Goal: Transaction & Acquisition: Purchase product/service

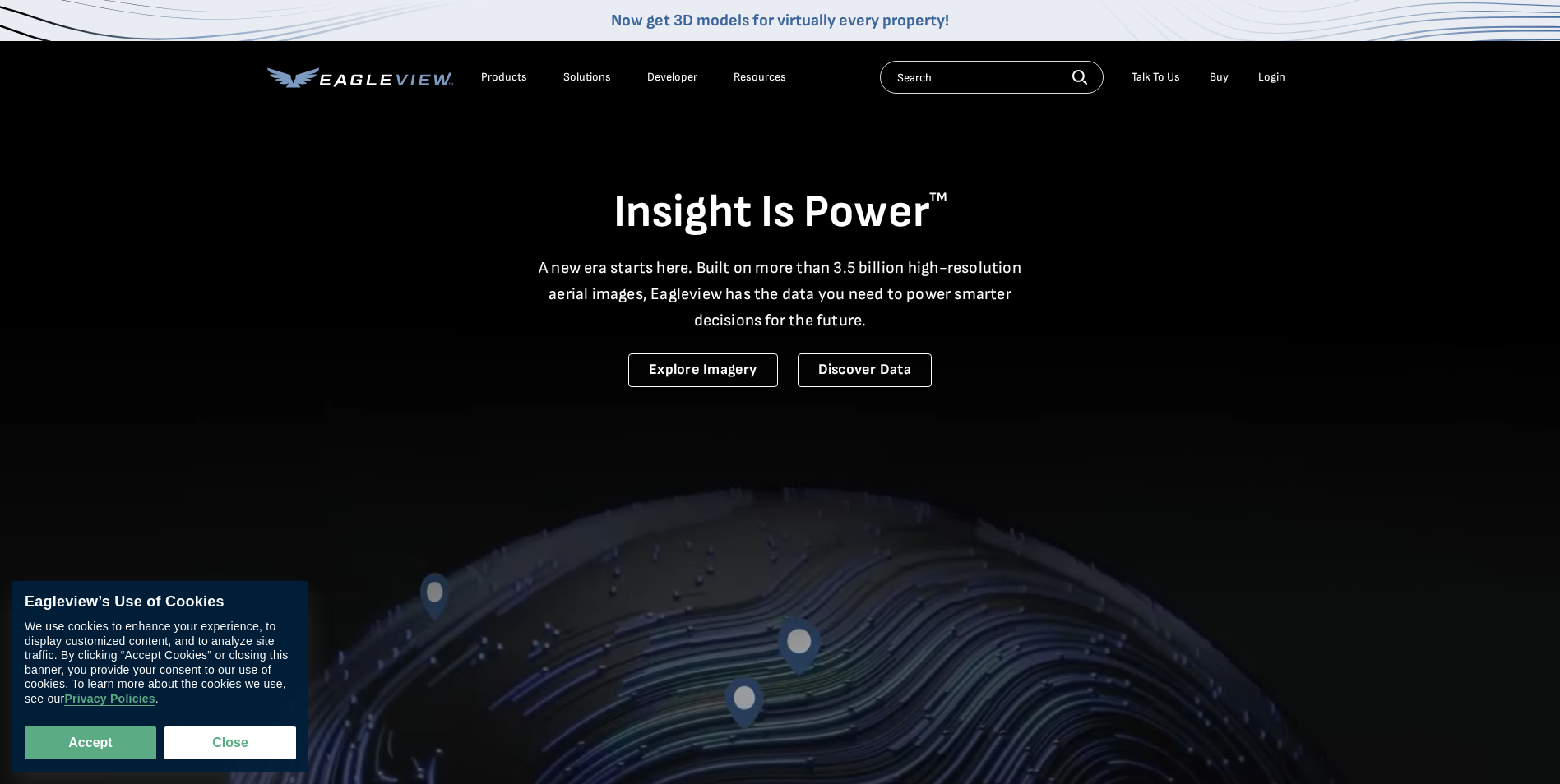
click at [1292, 72] on li "Login" at bounding box center [1271, 77] width 44 height 24
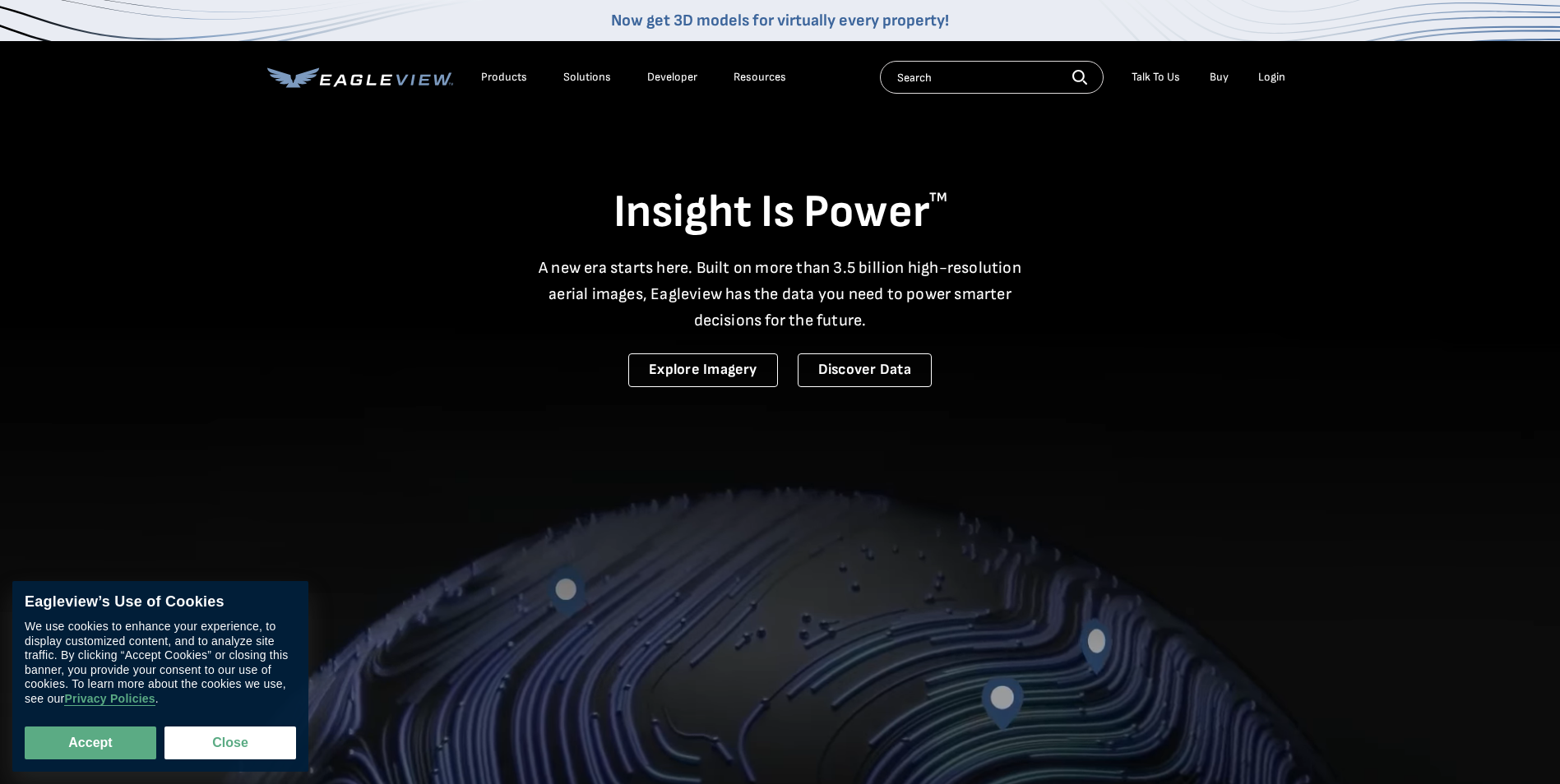
click at [1283, 75] on div "Login" at bounding box center [1271, 77] width 27 height 15
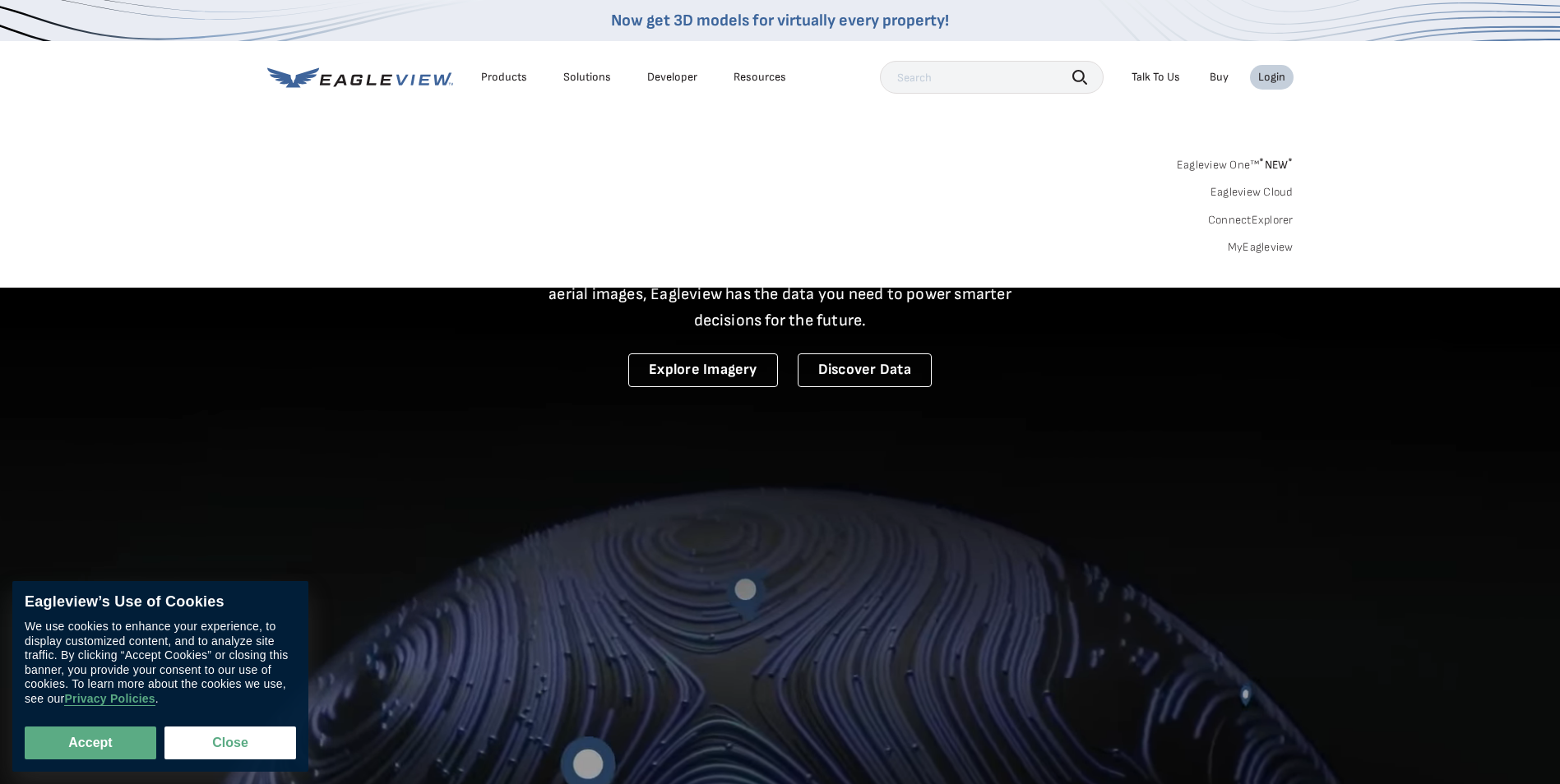
click at [1276, 83] on div "Login" at bounding box center [1271, 77] width 27 height 15
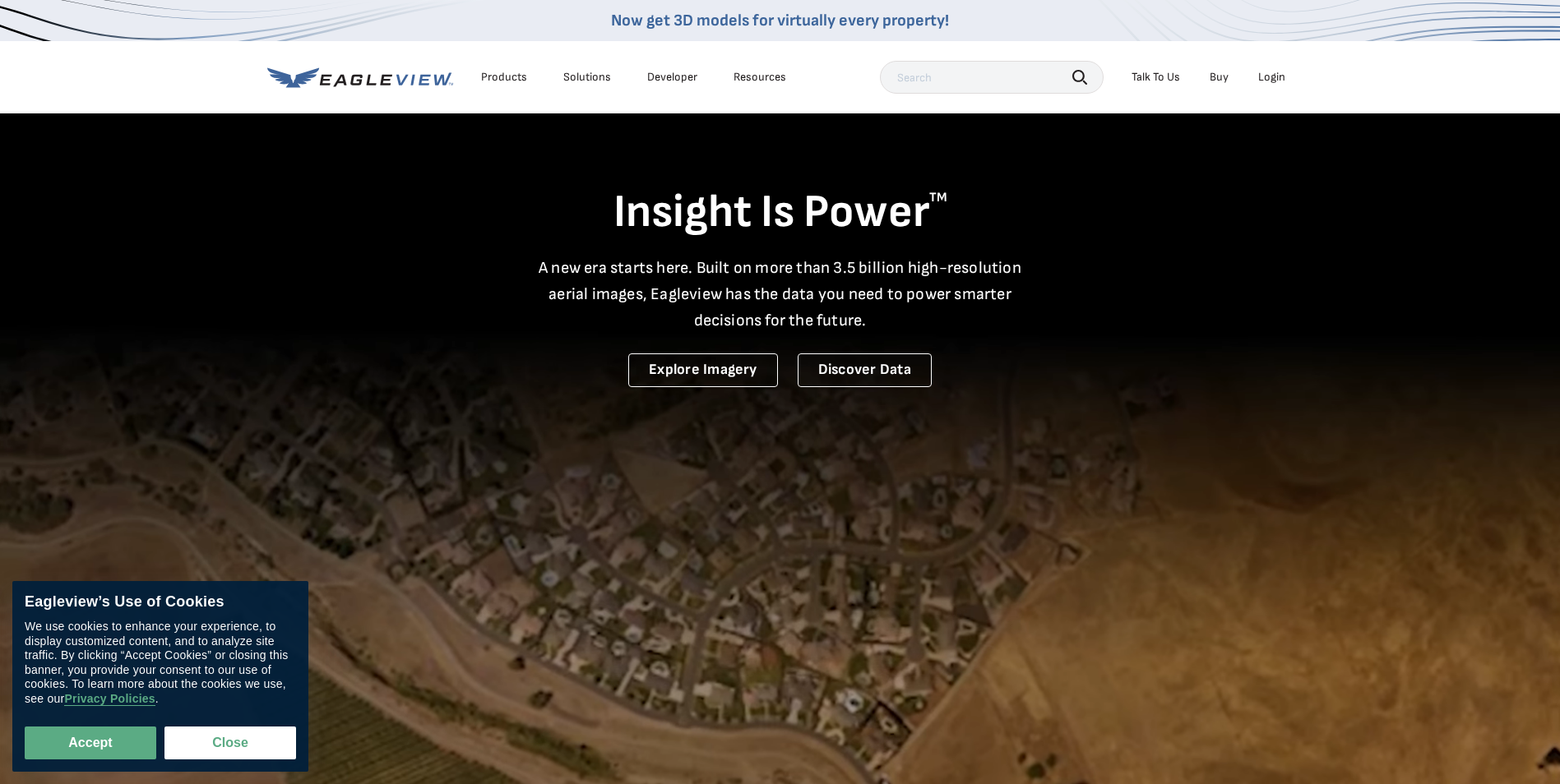
click at [1281, 83] on div "Login" at bounding box center [1271, 77] width 27 height 15
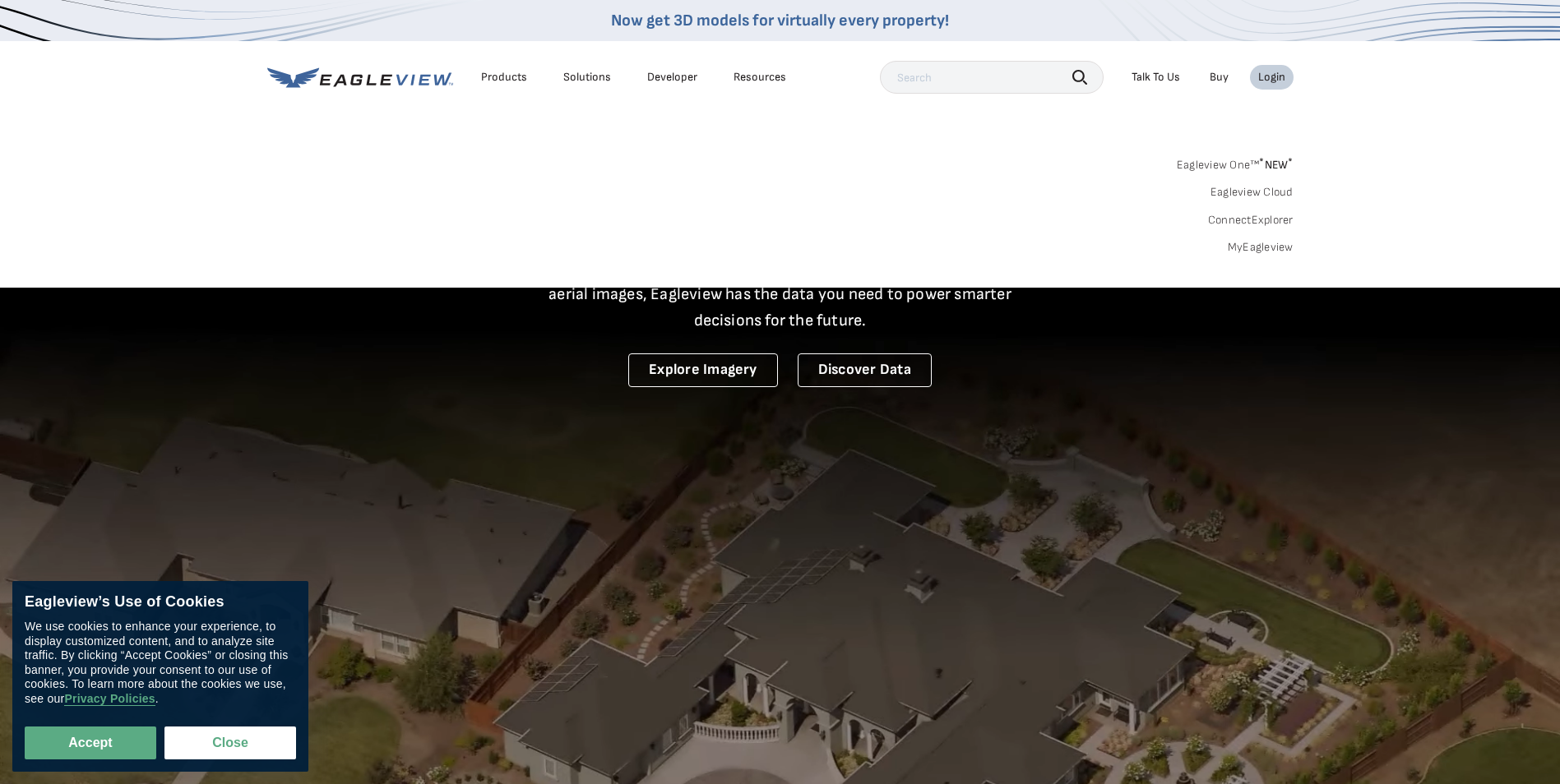
click at [1271, 249] on link "MyEagleview" at bounding box center [1260, 247] width 65 height 15
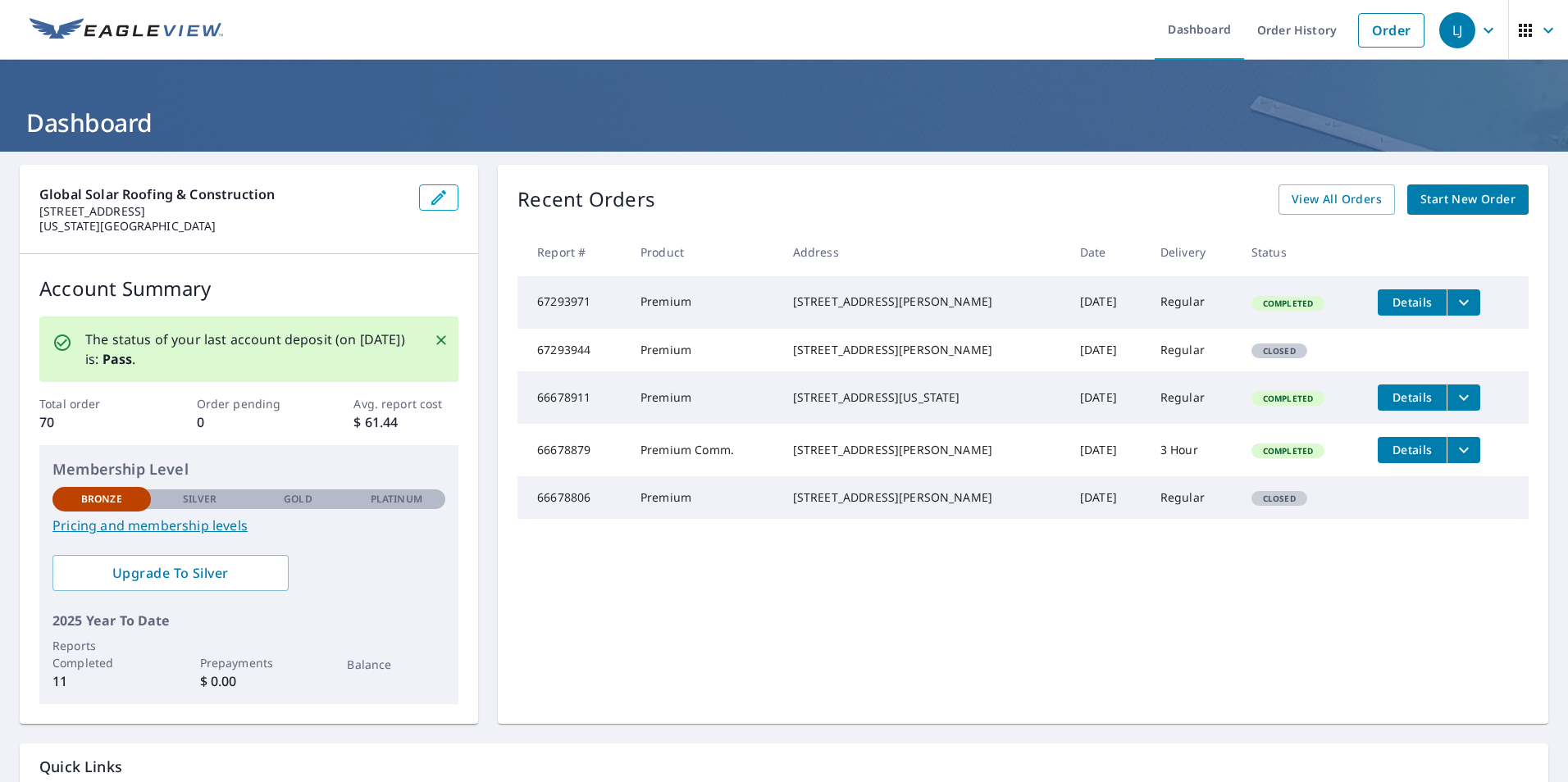
click at [1443, 204] on span "Start New Order" at bounding box center [1467, 200] width 95 height 21
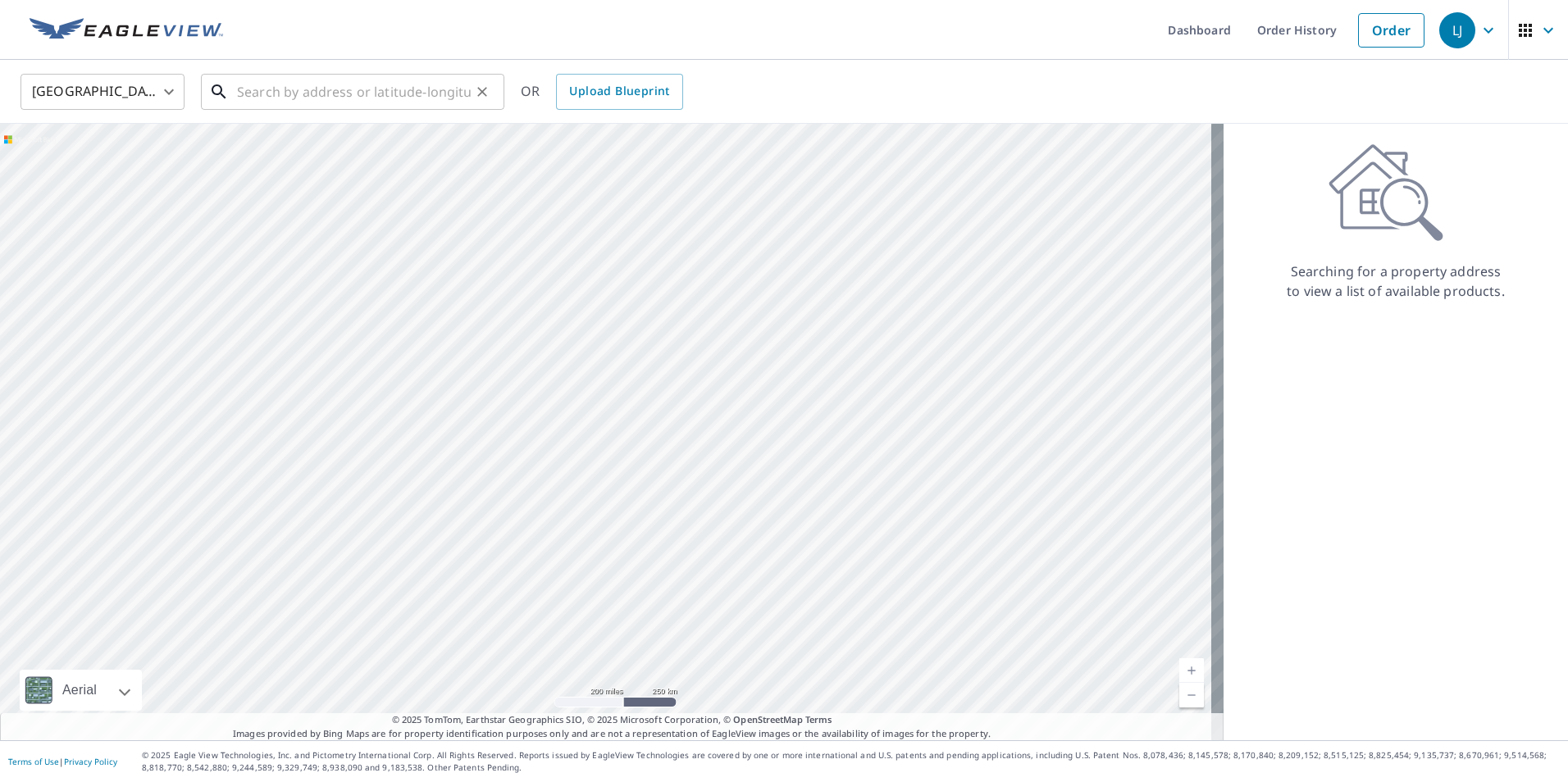
click at [426, 97] on input "text" at bounding box center [353, 91] width 234 height 46
